Goal: Information Seeking & Learning: Check status

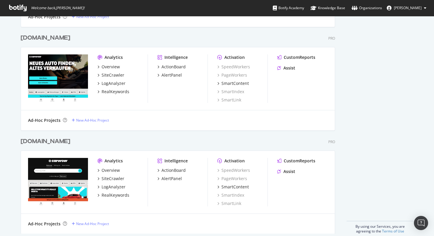
scroll to position [260, 0]
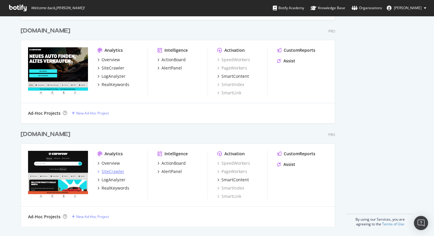
click at [114, 169] on div "SiteCrawler" at bounding box center [113, 171] width 23 height 6
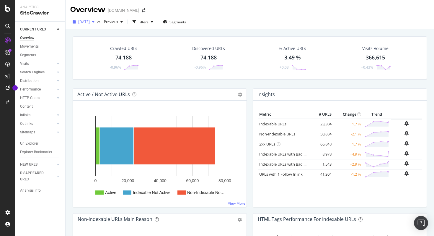
click at [97, 23] on div "button" at bounding box center [93, 22] width 7 height 4
click at [199, 10] on div "Overview [DOMAIN_NAME]" at bounding box center [250, 7] width 368 height 15
click at [125, 25] on div "Previous" at bounding box center [114, 21] width 24 height 9
click at [200, 6] on div "Overview [DOMAIN_NAME]" at bounding box center [250, 7] width 368 height 15
click at [44, 153] on div "Explorer Bookmarks" at bounding box center [36, 152] width 32 height 6
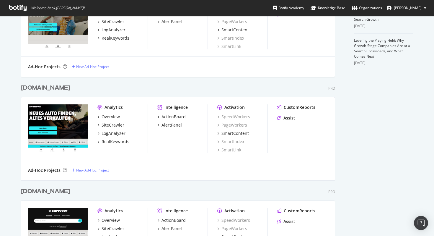
scroll to position [260, 0]
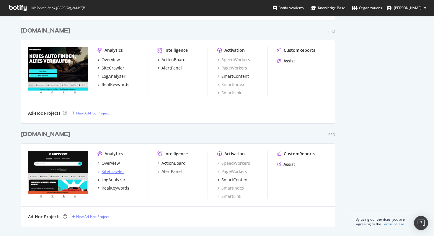
click at [108, 171] on div "SiteCrawler" at bounding box center [113, 171] width 23 height 6
